Goal: Task Accomplishment & Management: Manage account settings

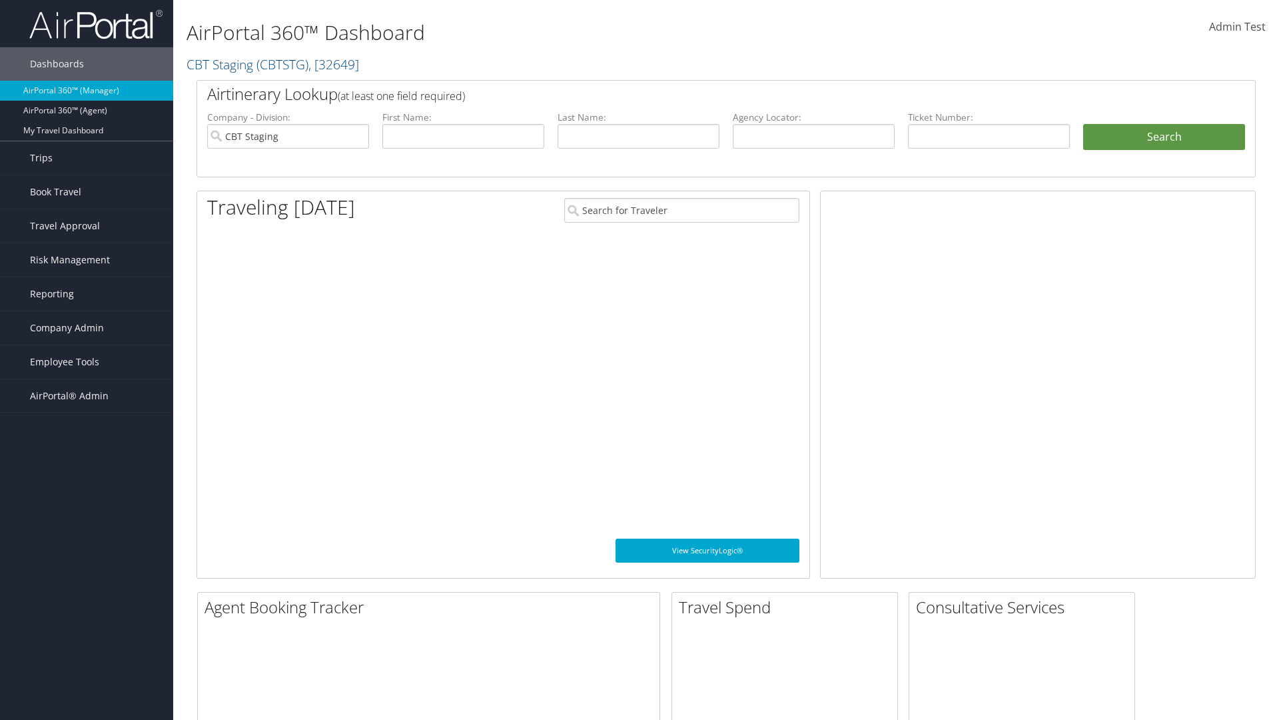
click at [87, 328] on span "Company Admin" at bounding box center [67, 327] width 74 height 33
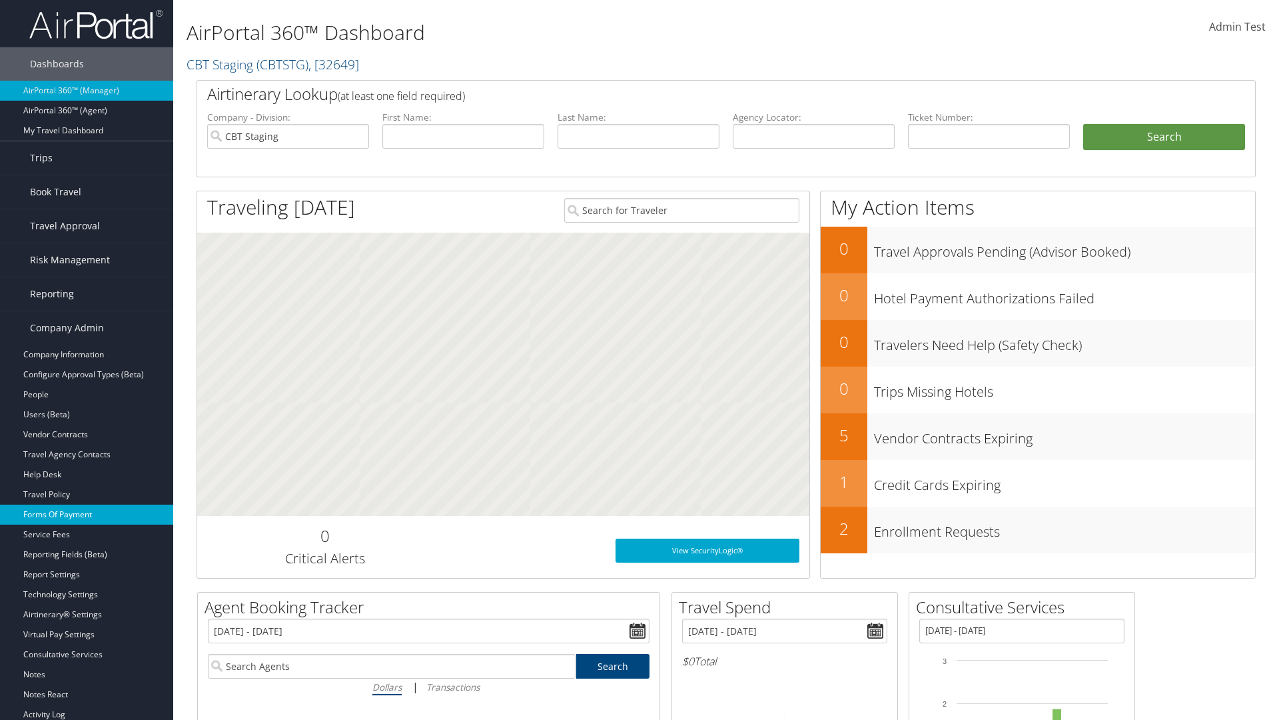
click at [87, 514] on link "Forms Of Payment" at bounding box center [86, 514] width 173 height 20
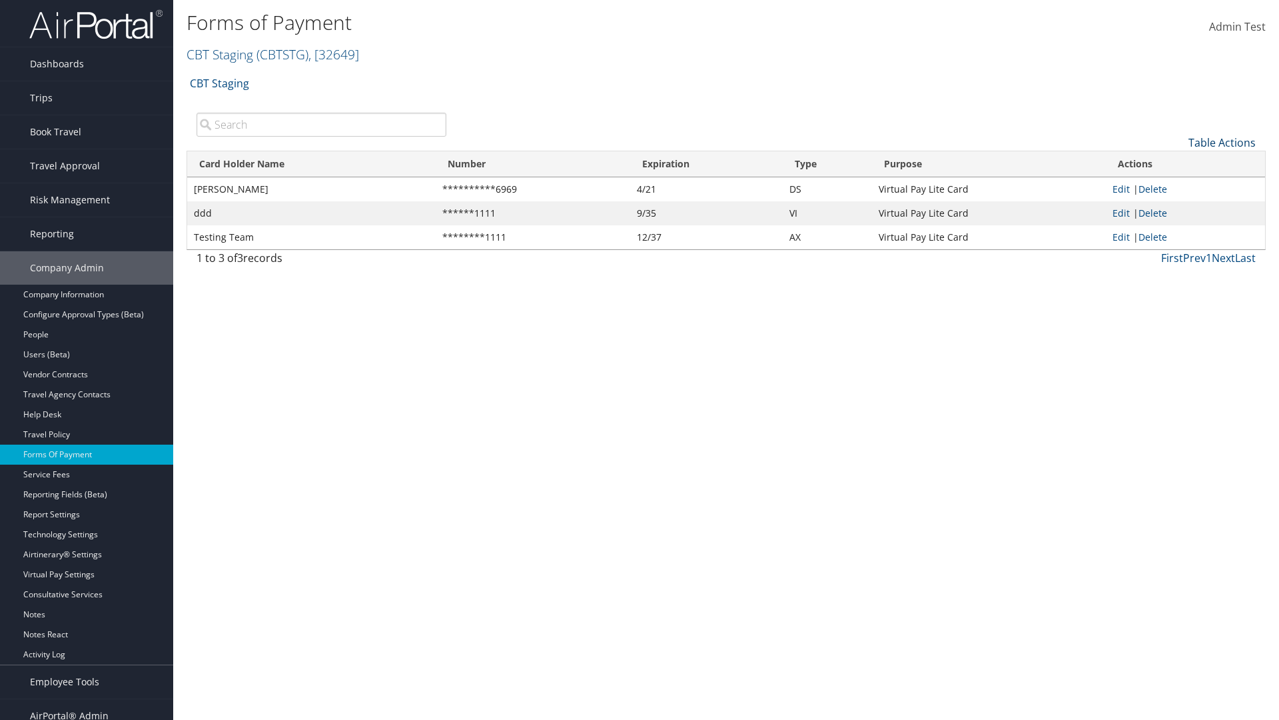
click at [1222, 142] on link "Table Actions" at bounding box center [1222, 142] width 67 height 15
click at [1177, 163] on link "New Record" at bounding box center [1177, 163] width 175 height 23
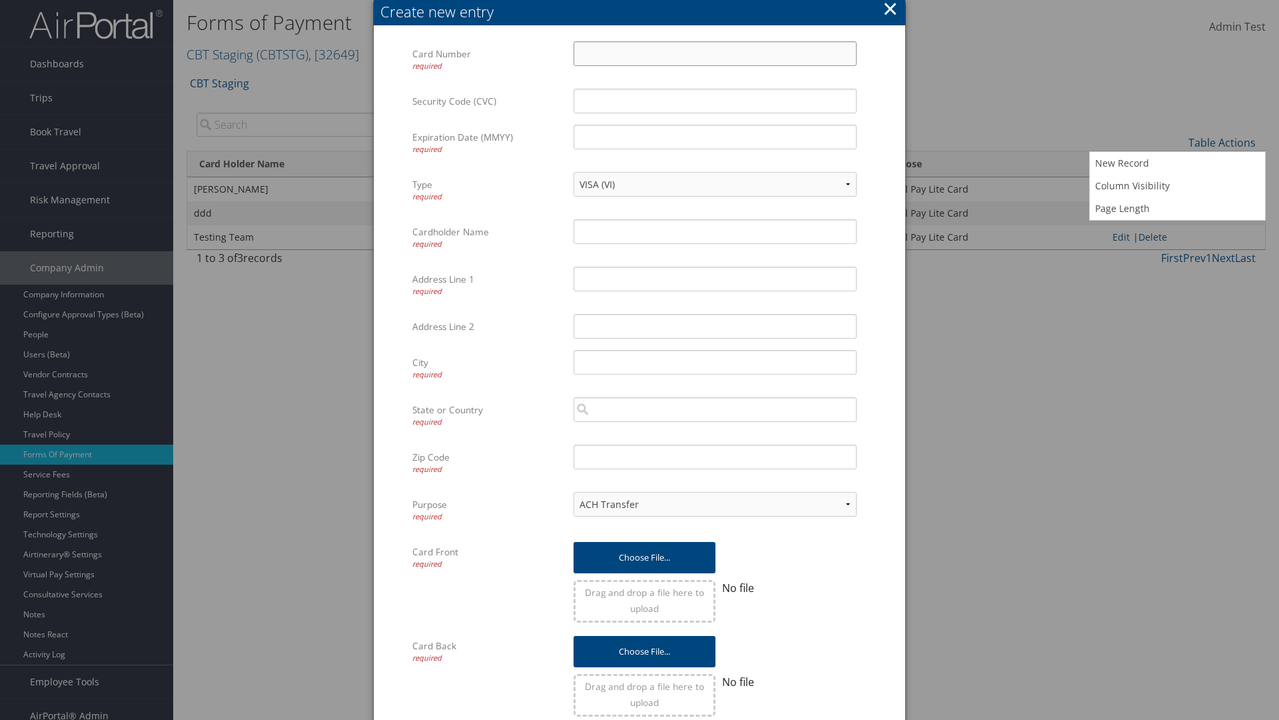
click at [715, 53] on input "Card Number required" at bounding box center [715, 53] width 283 height 25
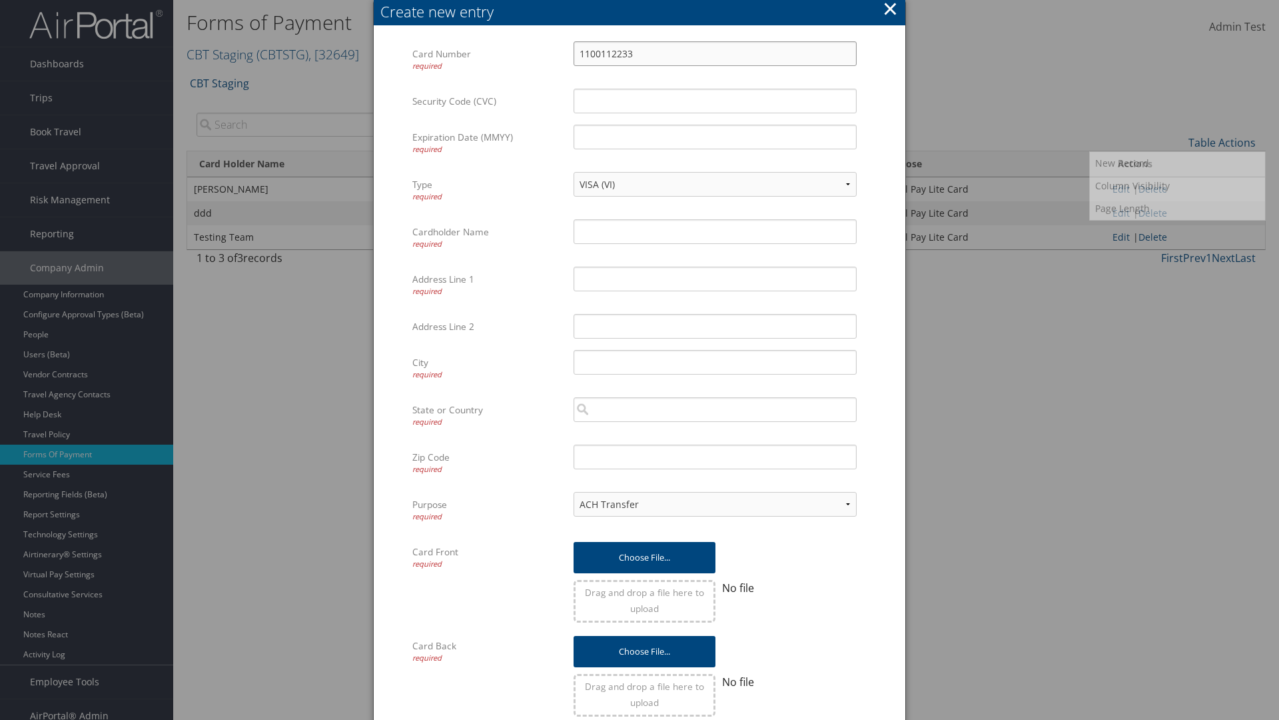
type input "1100112233"
click at [715, 137] on input "Expiration Date (MMYY) required" at bounding box center [715, 137] width 283 height 25
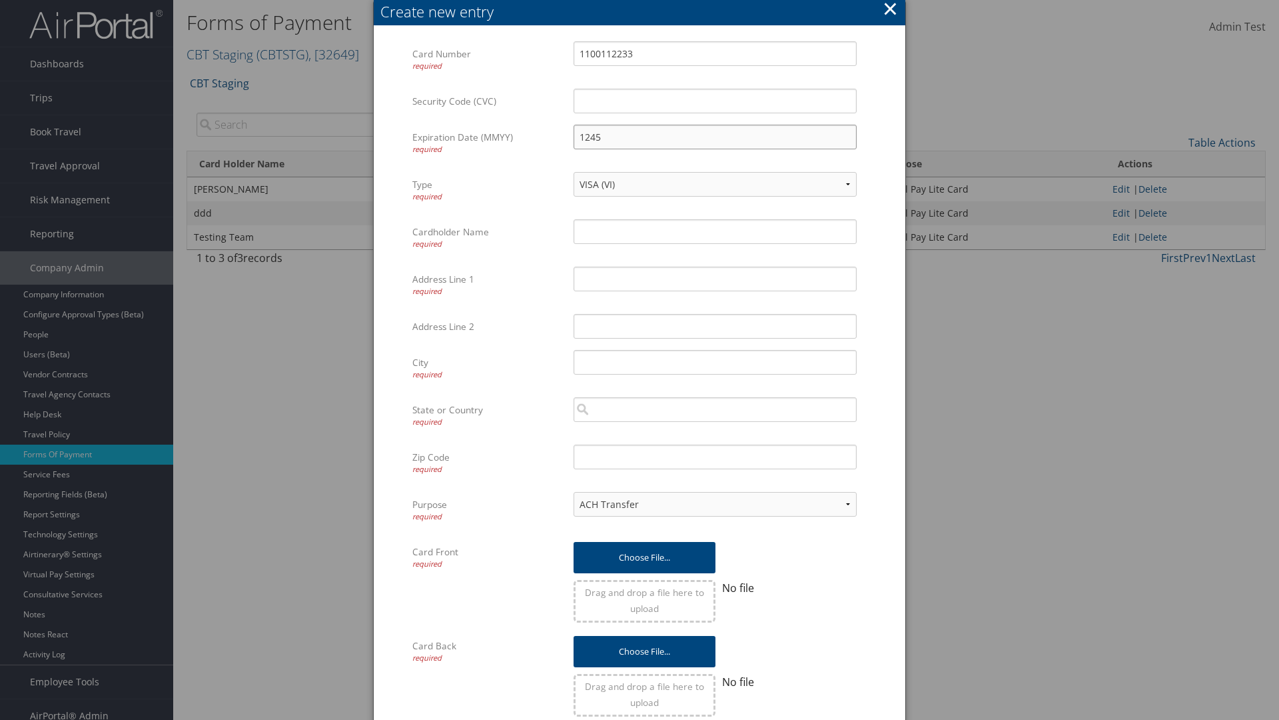
type input "1245"
click at [715, 231] on input "Cardholder Name required" at bounding box center [715, 231] width 283 height 25
type input "Auto Test"
click at [715, 279] on input "Address Line 1 required" at bounding box center [715, 279] width 283 height 25
type input "UTAH"
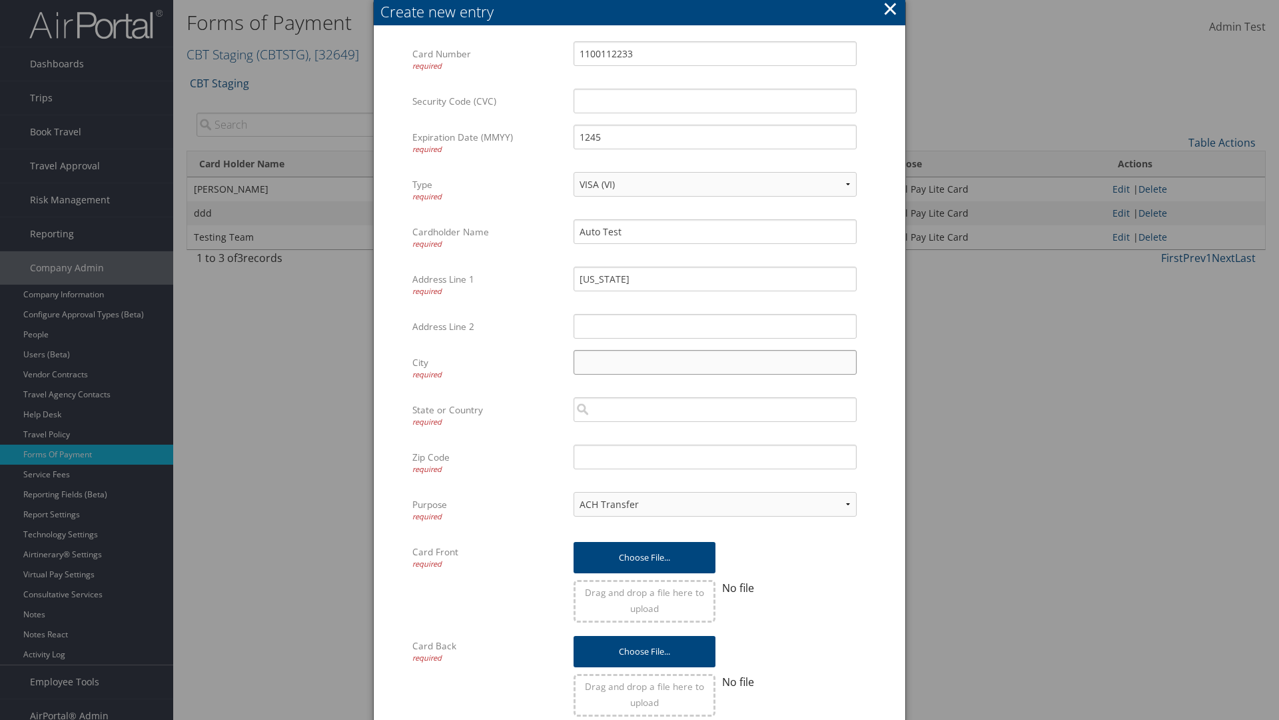
click at [715, 362] on input "City required" at bounding box center [715, 362] width 283 height 25
type input "SALT LAKE CITY"
click at [715, 409] on input "search" at bounding box center [715, 409] width 283 height 25
click at [715, 434] on div "United States of America (US)" at bounding box center [715, 434] width 278 height 13
type input "United States of America"
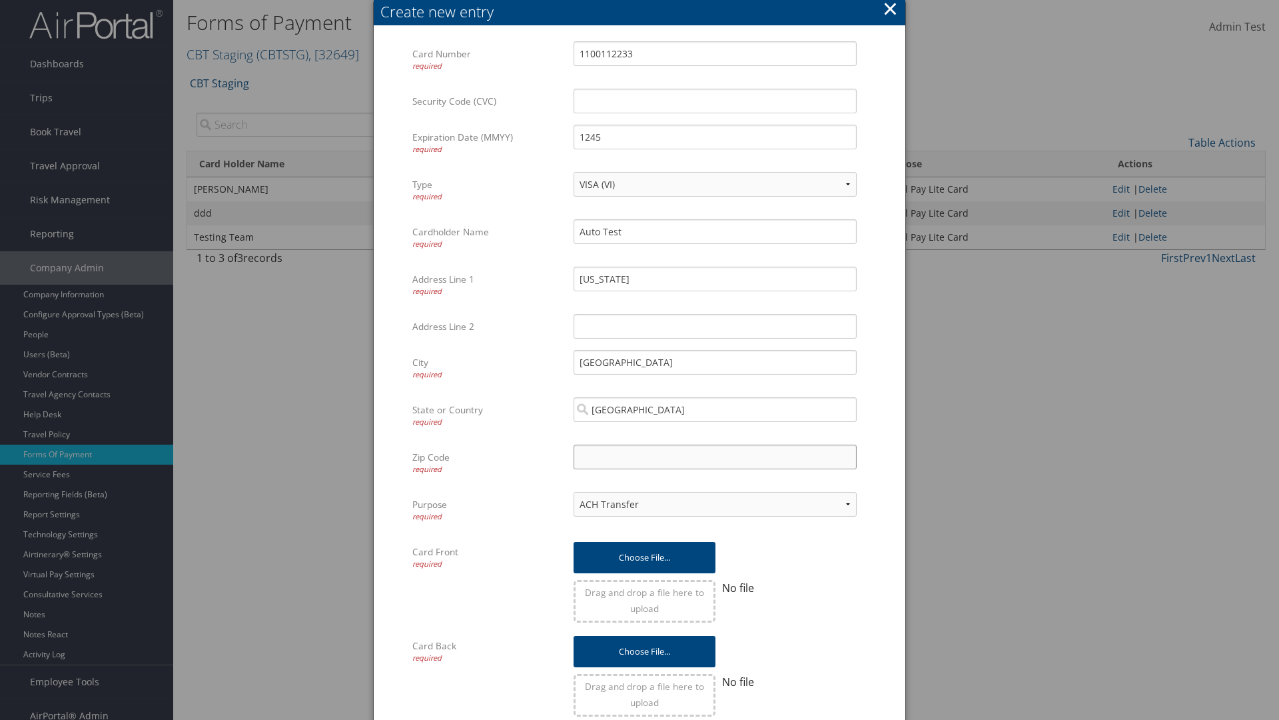
click at [715, 456] on input "Zip Code required" at bounding box center [715, 456] width 283 height 25
type input "84011"
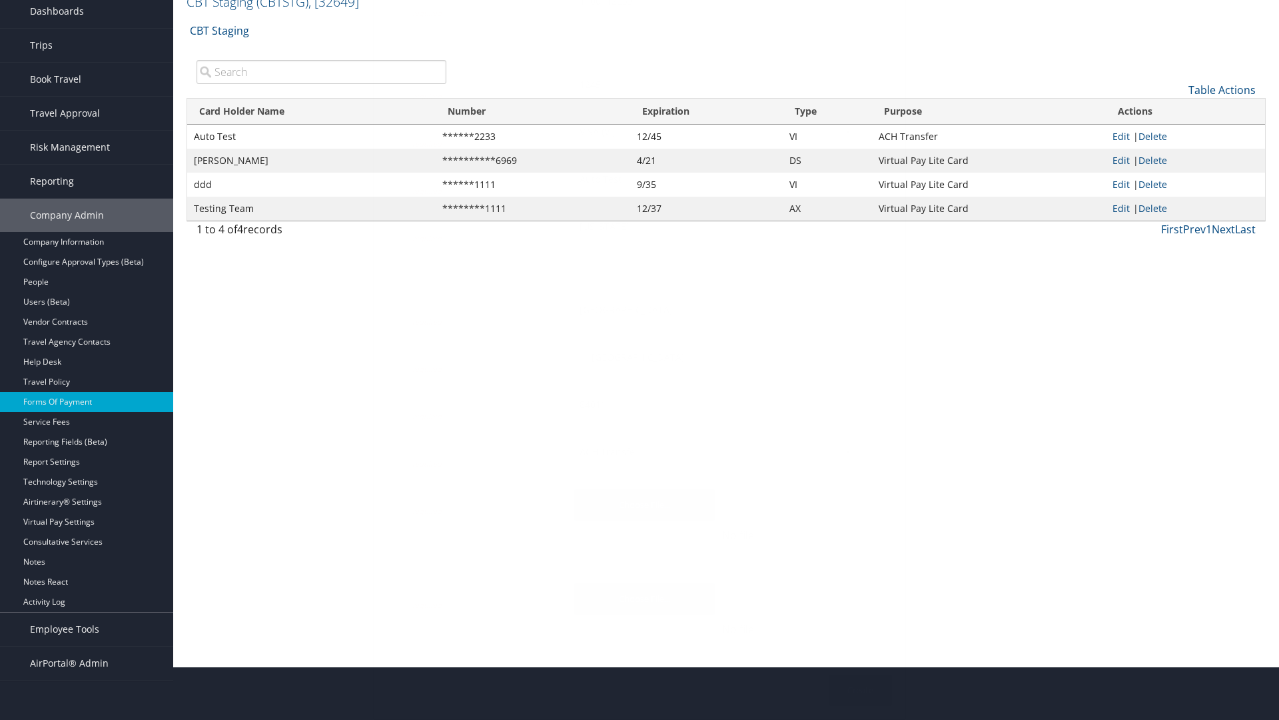
scroll to position [13, 0]
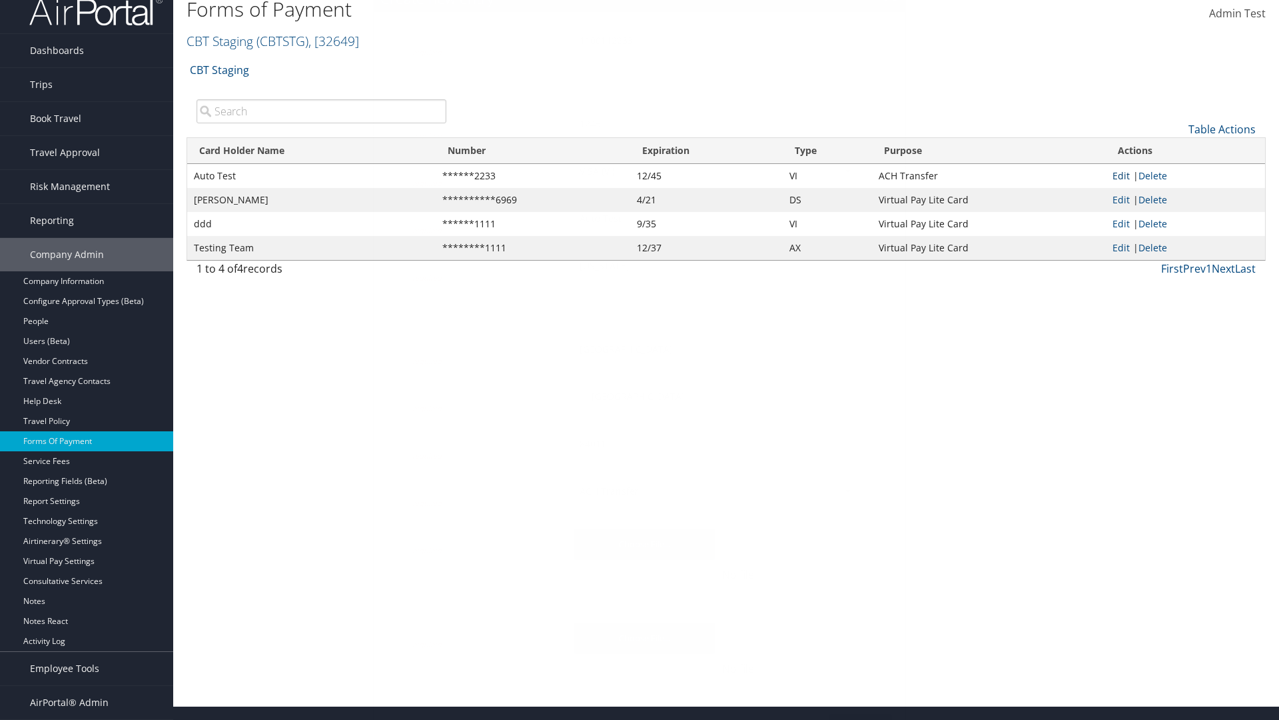
click at [1121, 175] on link "Edit" at bounding box center [1121, 175] width 17 height 13
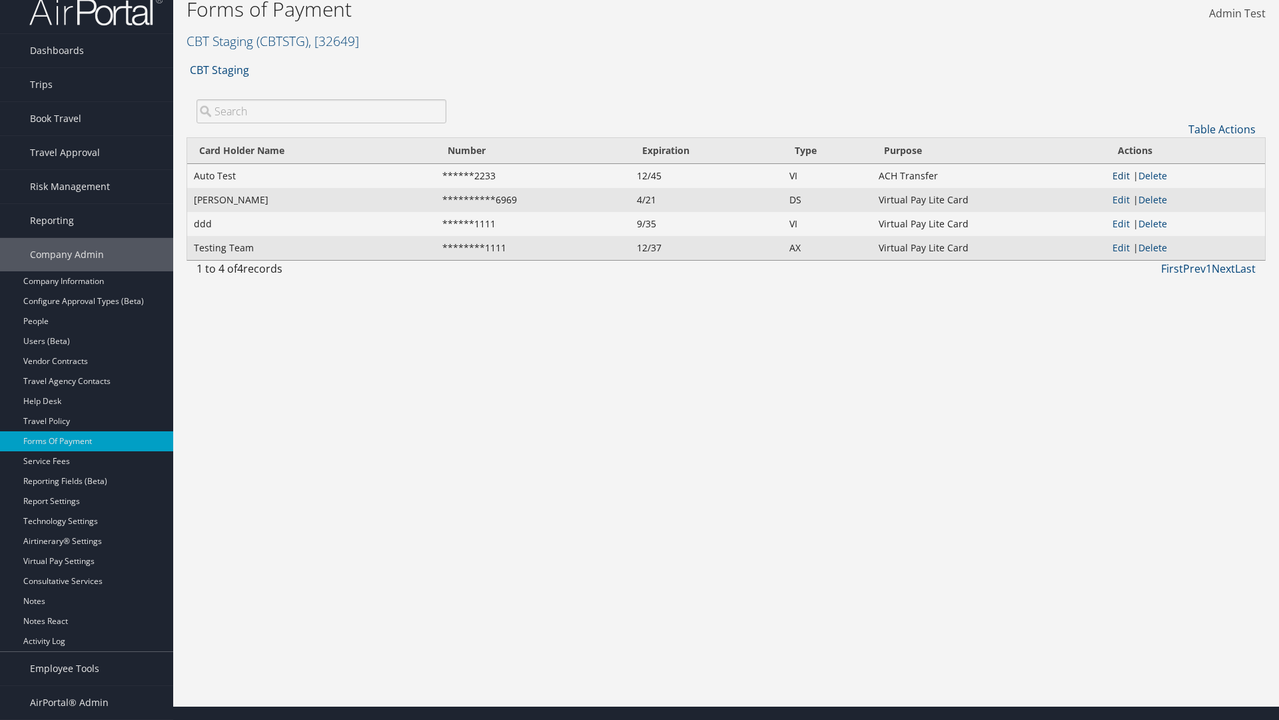
select select "14"
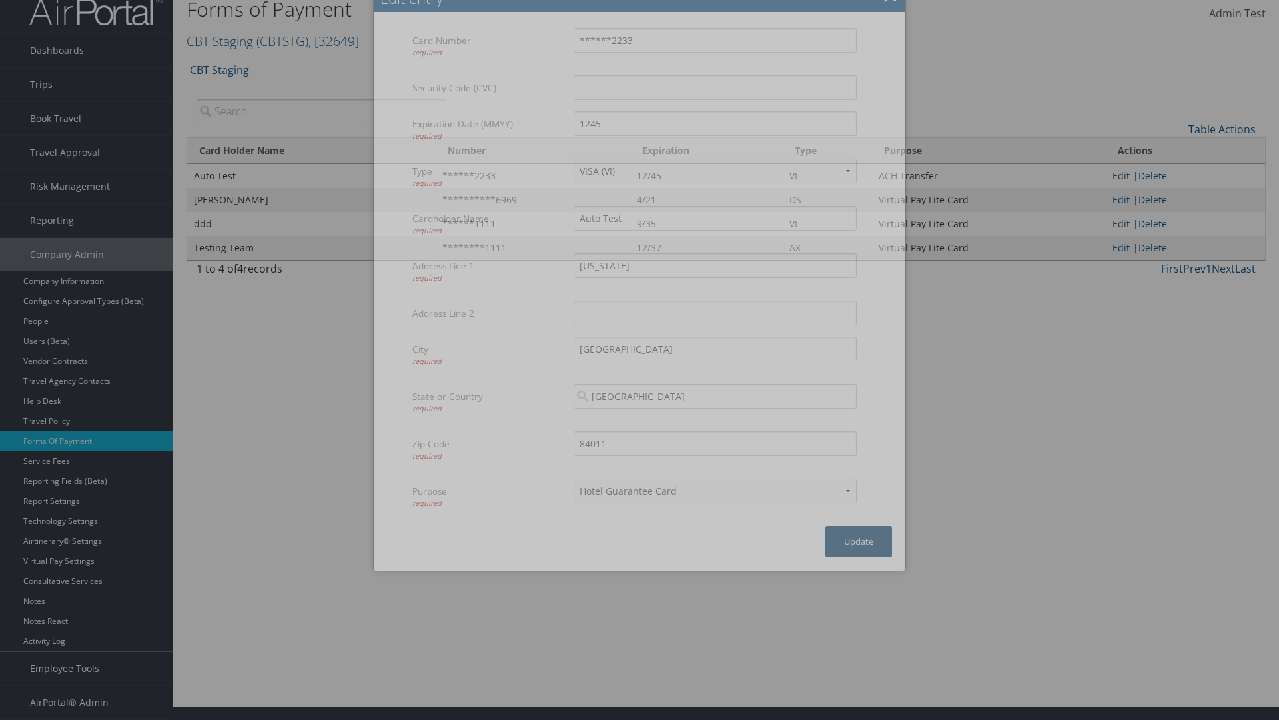
click at [859, 541] on button "Update" at bounding box center [859, 541] width 67 height 31
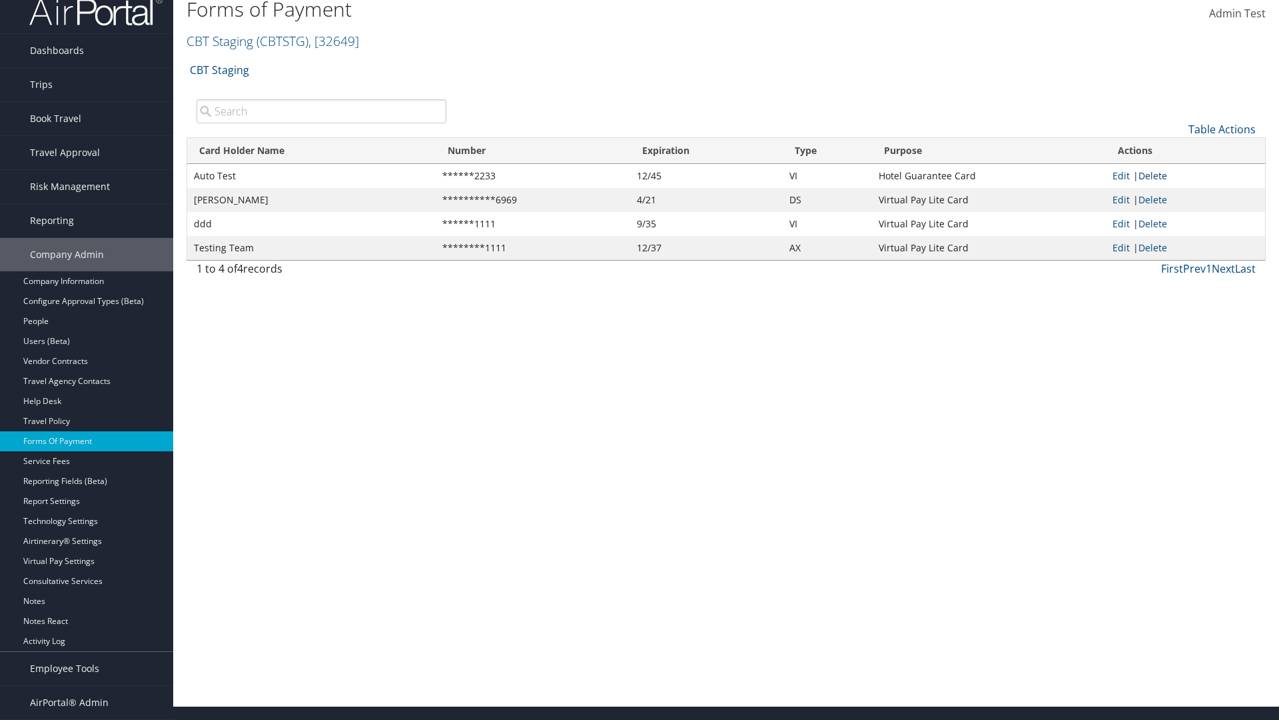
click at [1155, 175] on link "Delete" at bounding box center [1153, 175] width 29 height 13
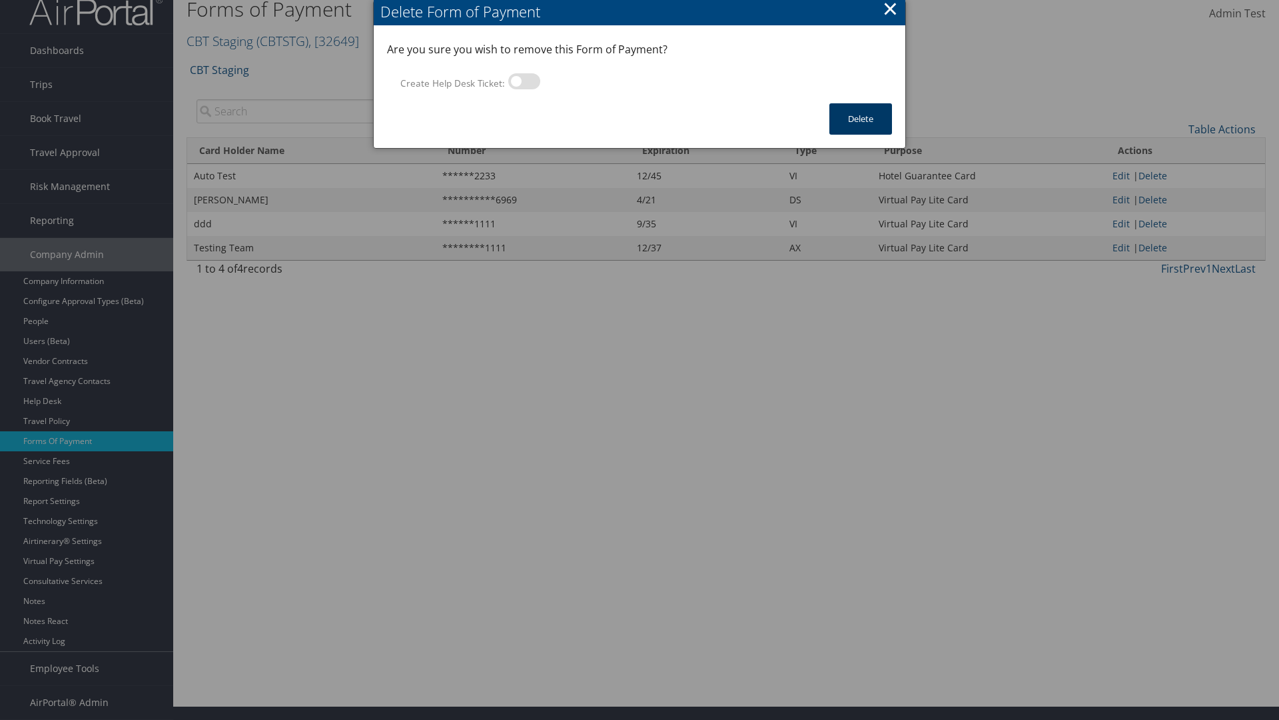
click at [861, 119] on button "Delete" at bounding box center [861, 118] width 63 height 31
